Goal: Information Seeking & Learning: Find specific fact

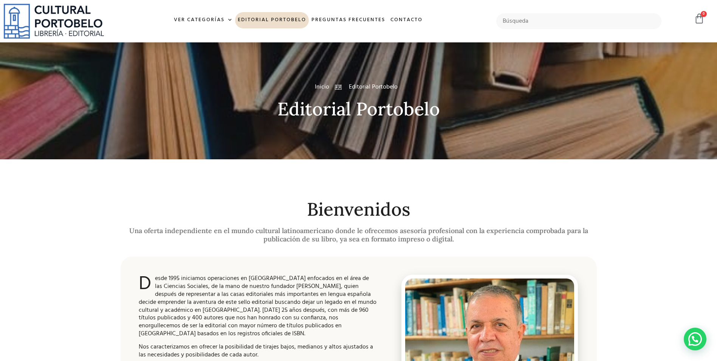
click at [271, 22] on link "Editorial Portobelo" at bounding box center [272, 20] width 74 height 16
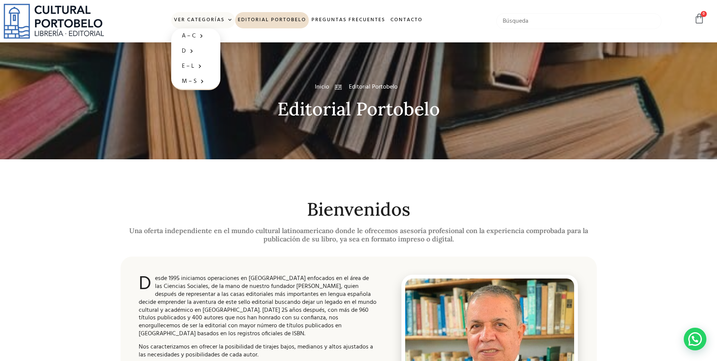
click at [572, 23] on input "text" at bounding box center [578, 21] width 165 height 16
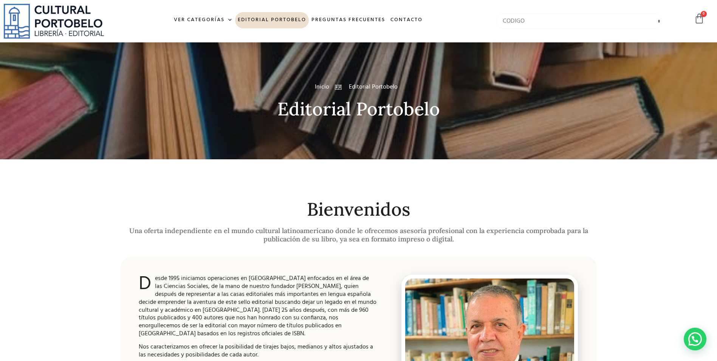
type input "CODIGO"
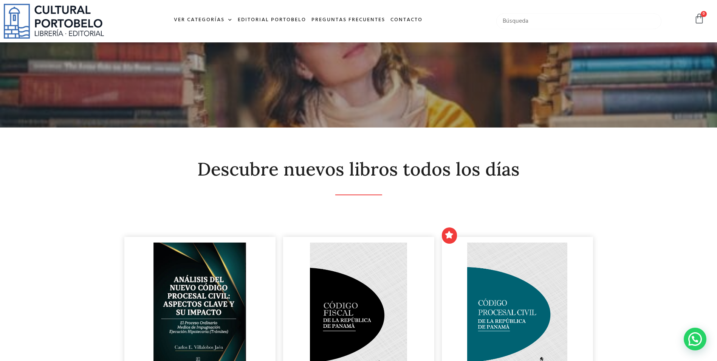
click at [552, 25] on input "text" at bounding box center [578, 21] width 165 height 16
type input "TRABAJO"
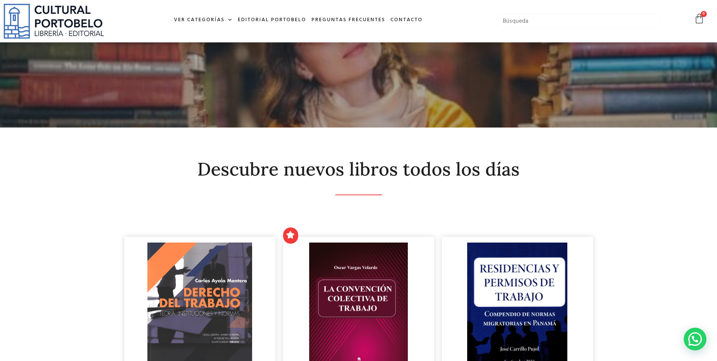
click at [542, 17] on input "text" at bounding box center [578, 21] width 165 height 16
type input "CODIGO DE TRABAJO"
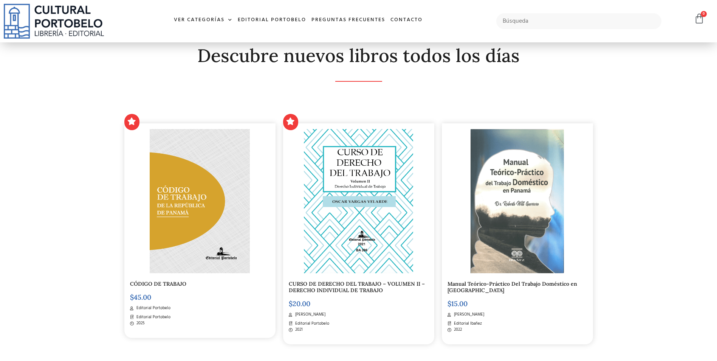
scroll to position [151, 0]
